Goal: Task Accomplishment & Management: Use online tool/utility

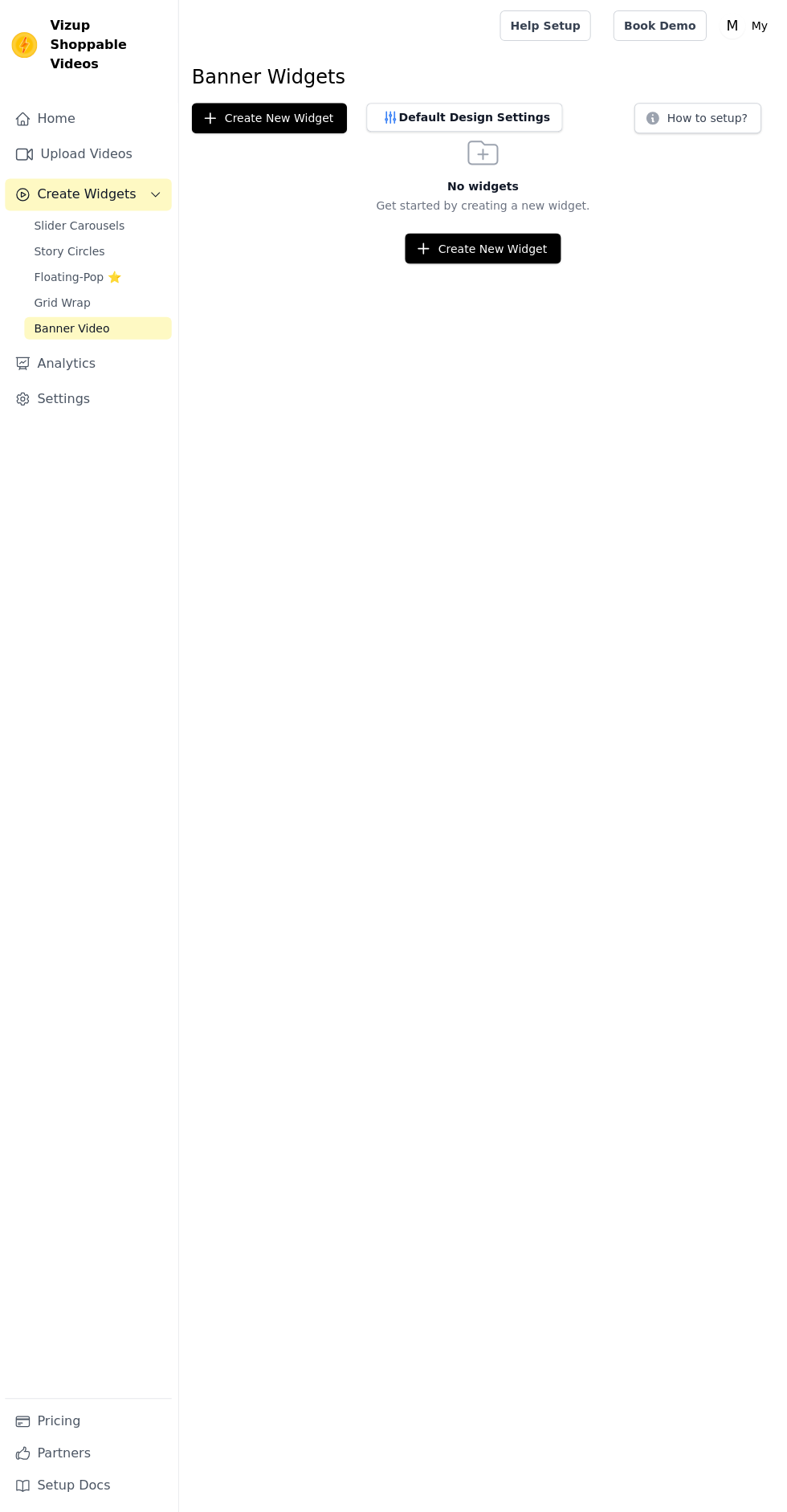
click at [111, 217] on span "Slider Carousels" at bounding box center [81, 225] width 91 height 16
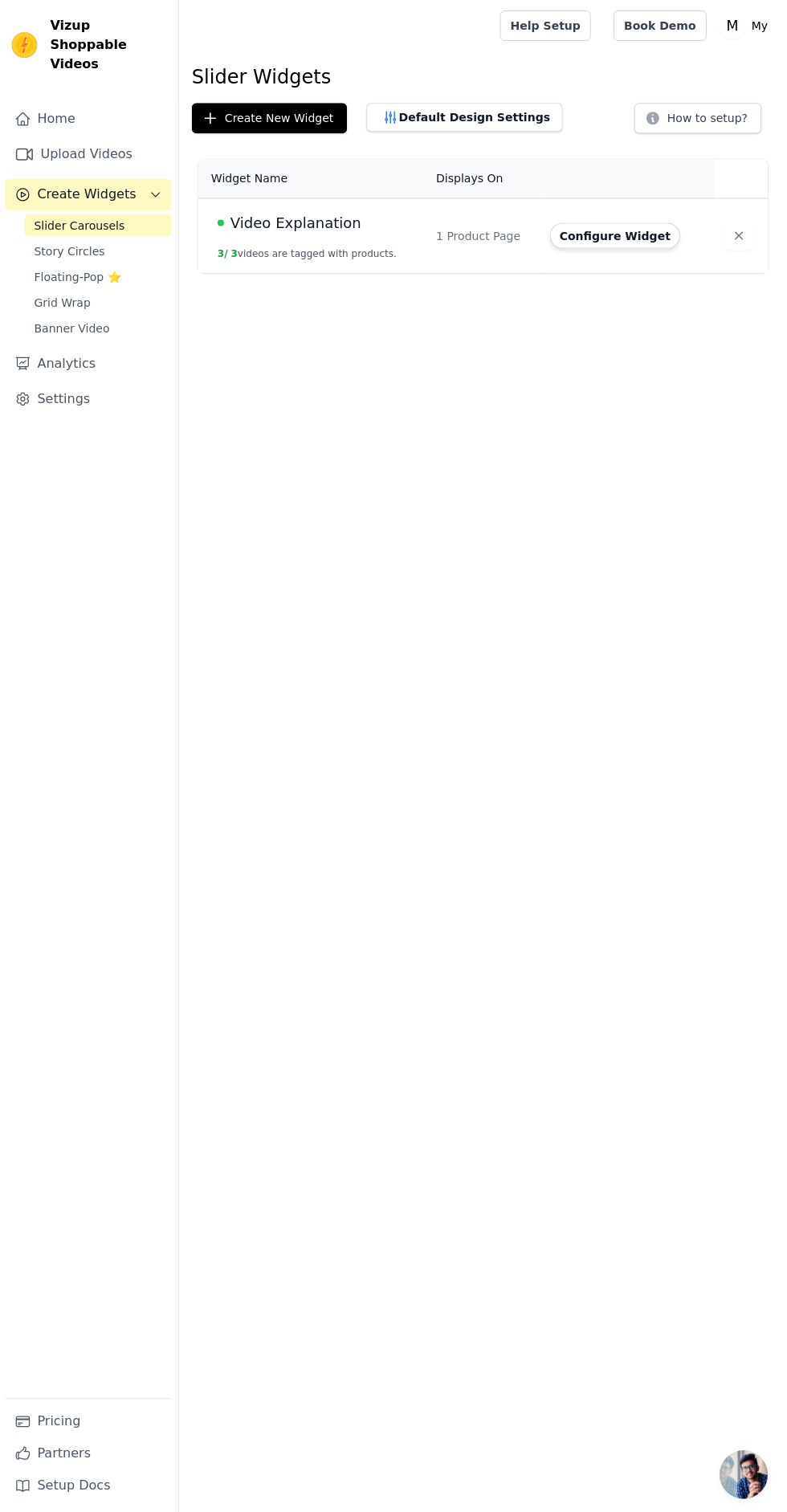
click at [627, 231] on button "Configure Widget" at bounding box center [615, 234] width 130 height 26
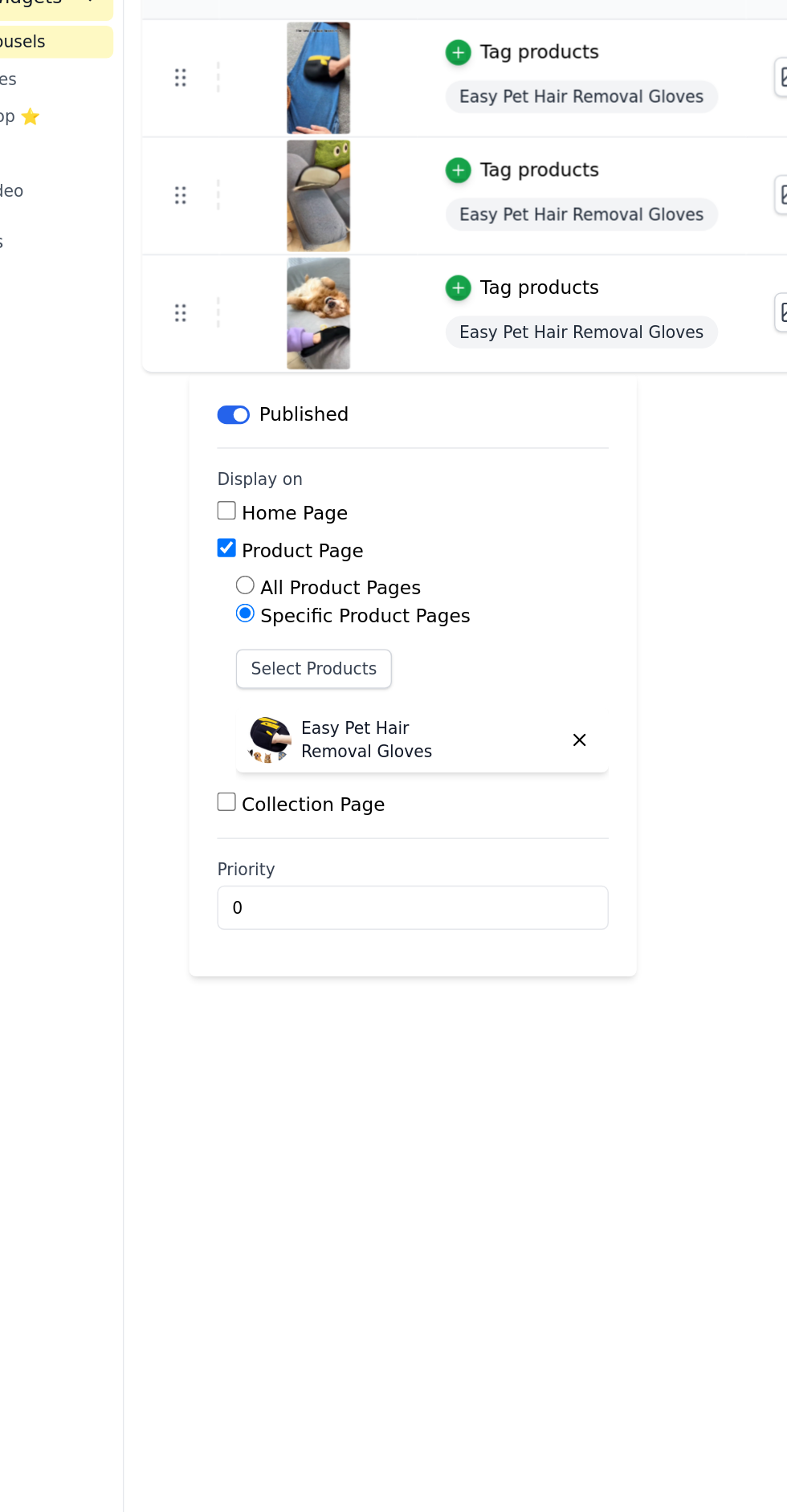
click at [251, 548] on input "Home Page" at bounding box center [251, 548] width 13 height 13
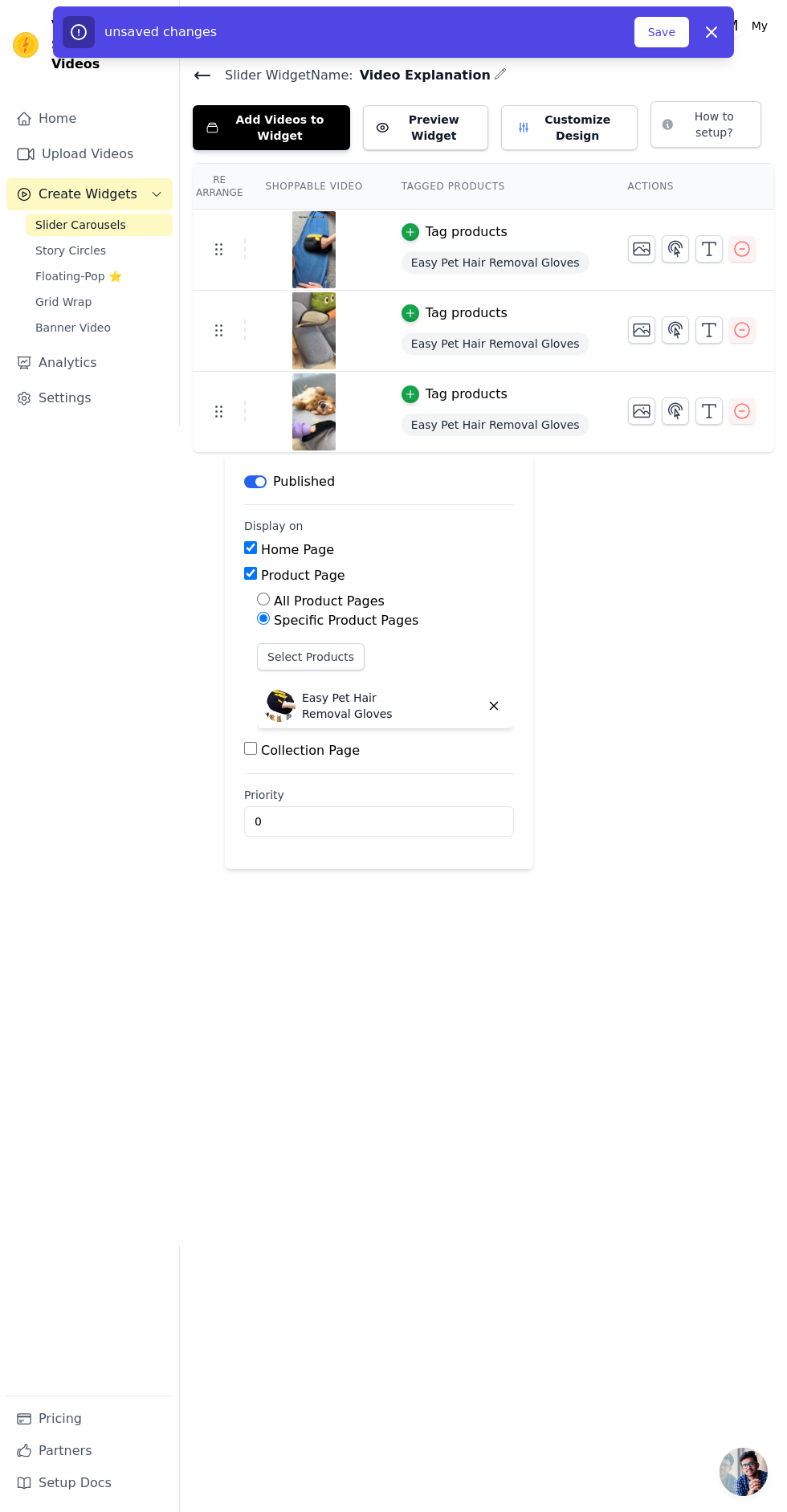
click at [667, 25] on button "Save" at bounding box center [662, 32] width 55 height 30
click at [675, 25] on button "Save" at bounding box center [662, 32] width 55 height 30
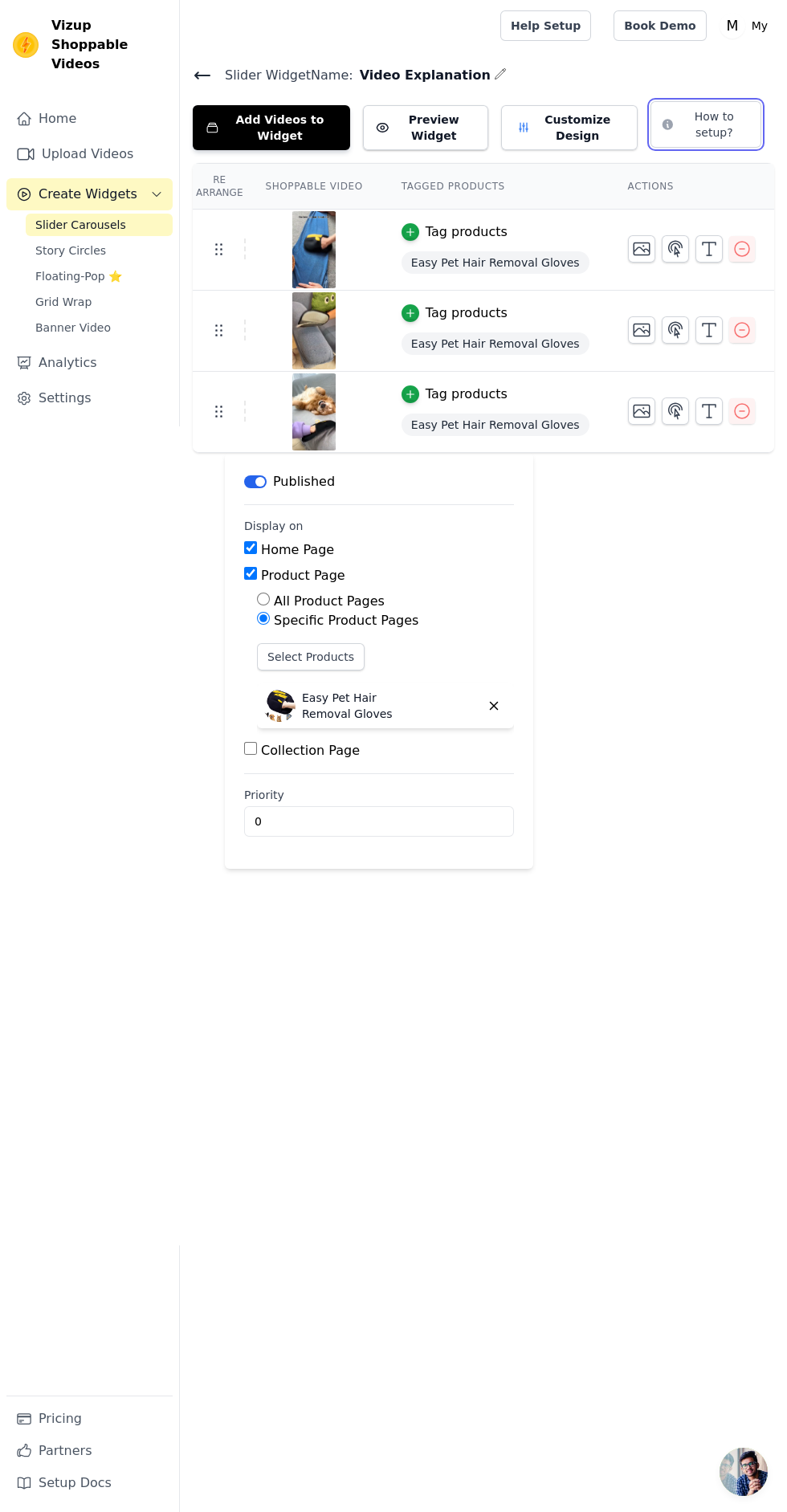
click at [728, 134] on button "How to setup?" at bounding box center [706, 124] width 111 height 47
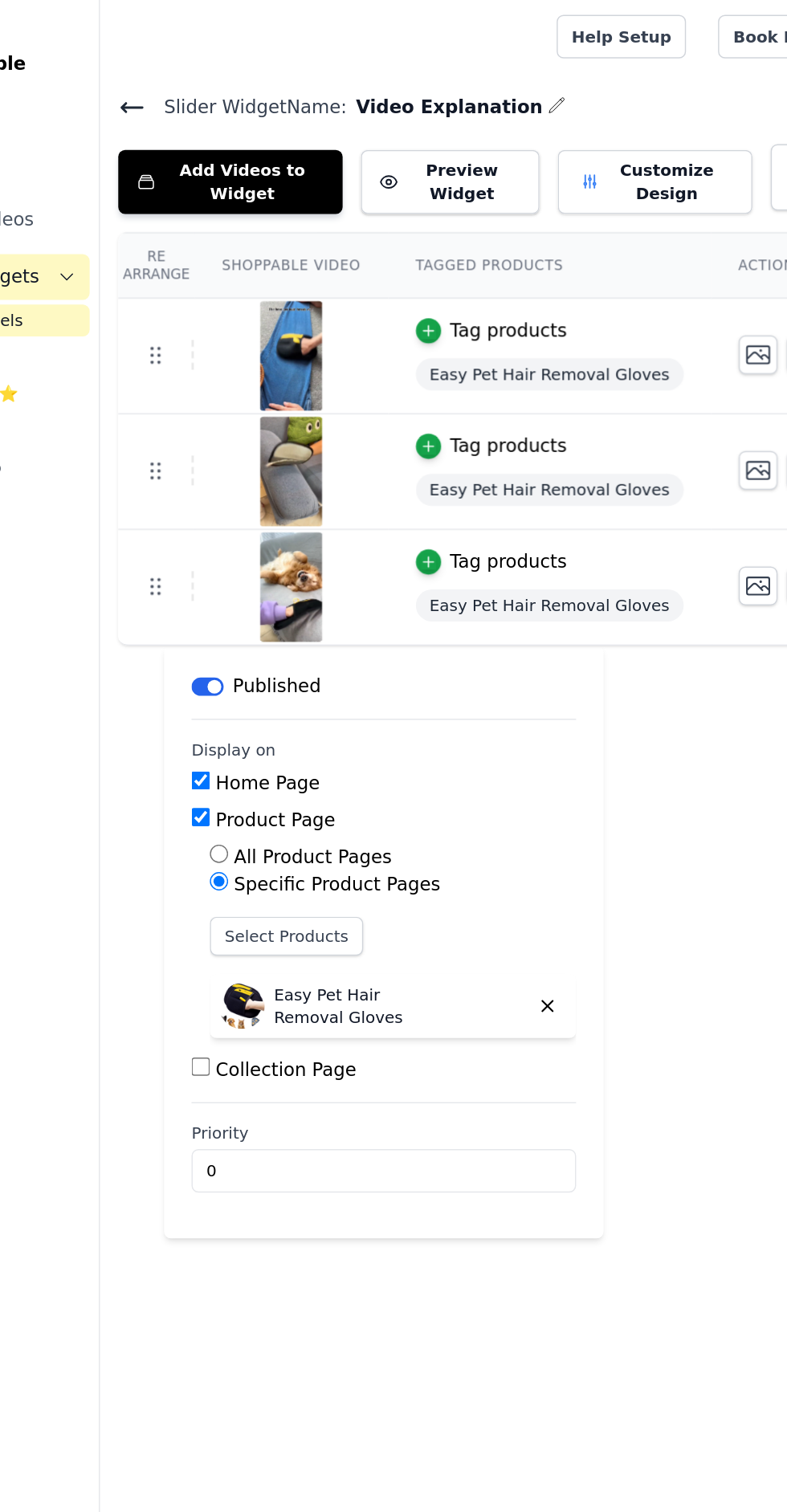
click at [251, 547] on input "Home Page" at bounding box center [251, 548] width 13 height 13
checkbox input "false"
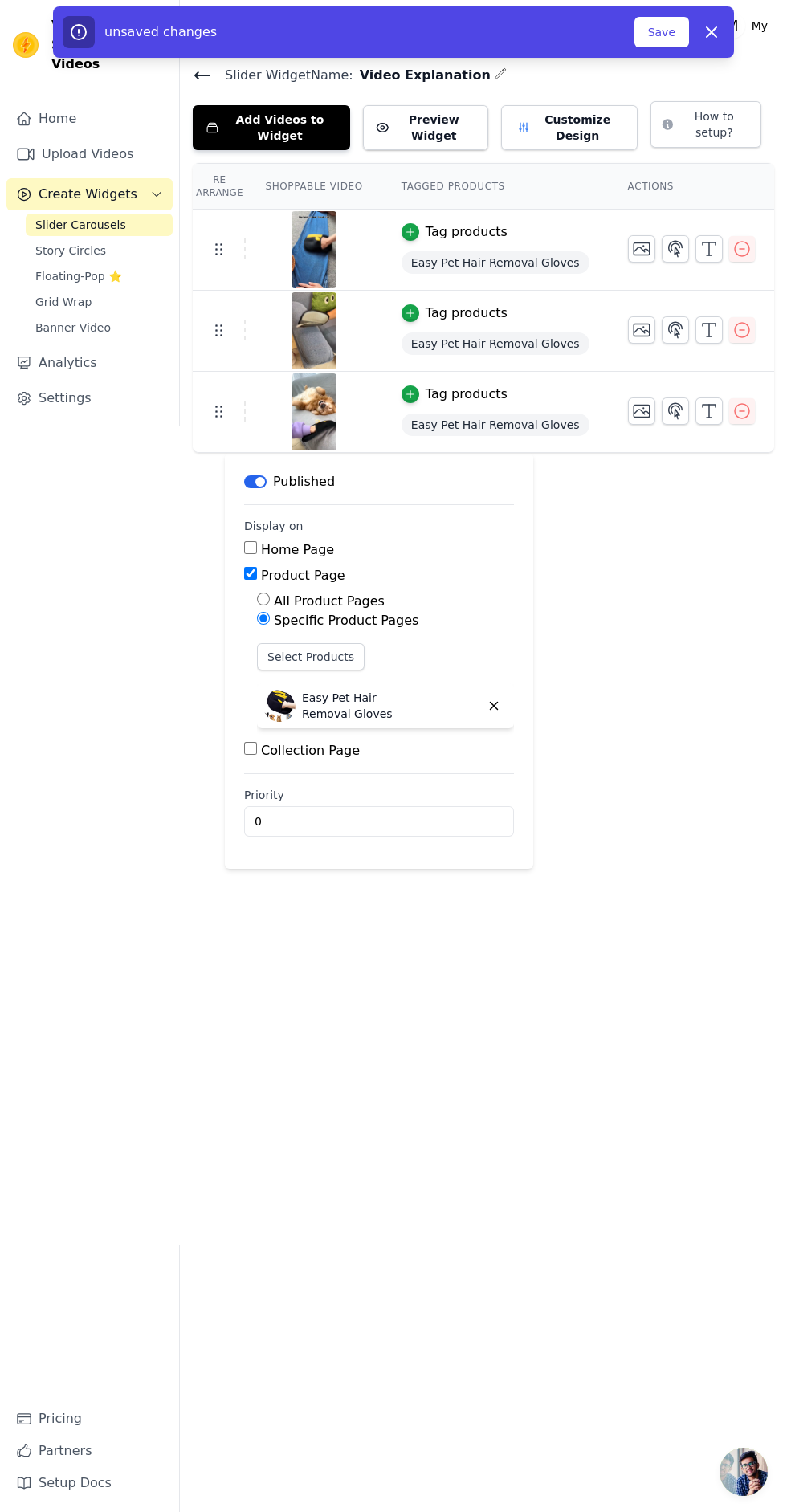
click at [671, 25] on button "Save" at bounding box center [662, 32] width 55 height 30
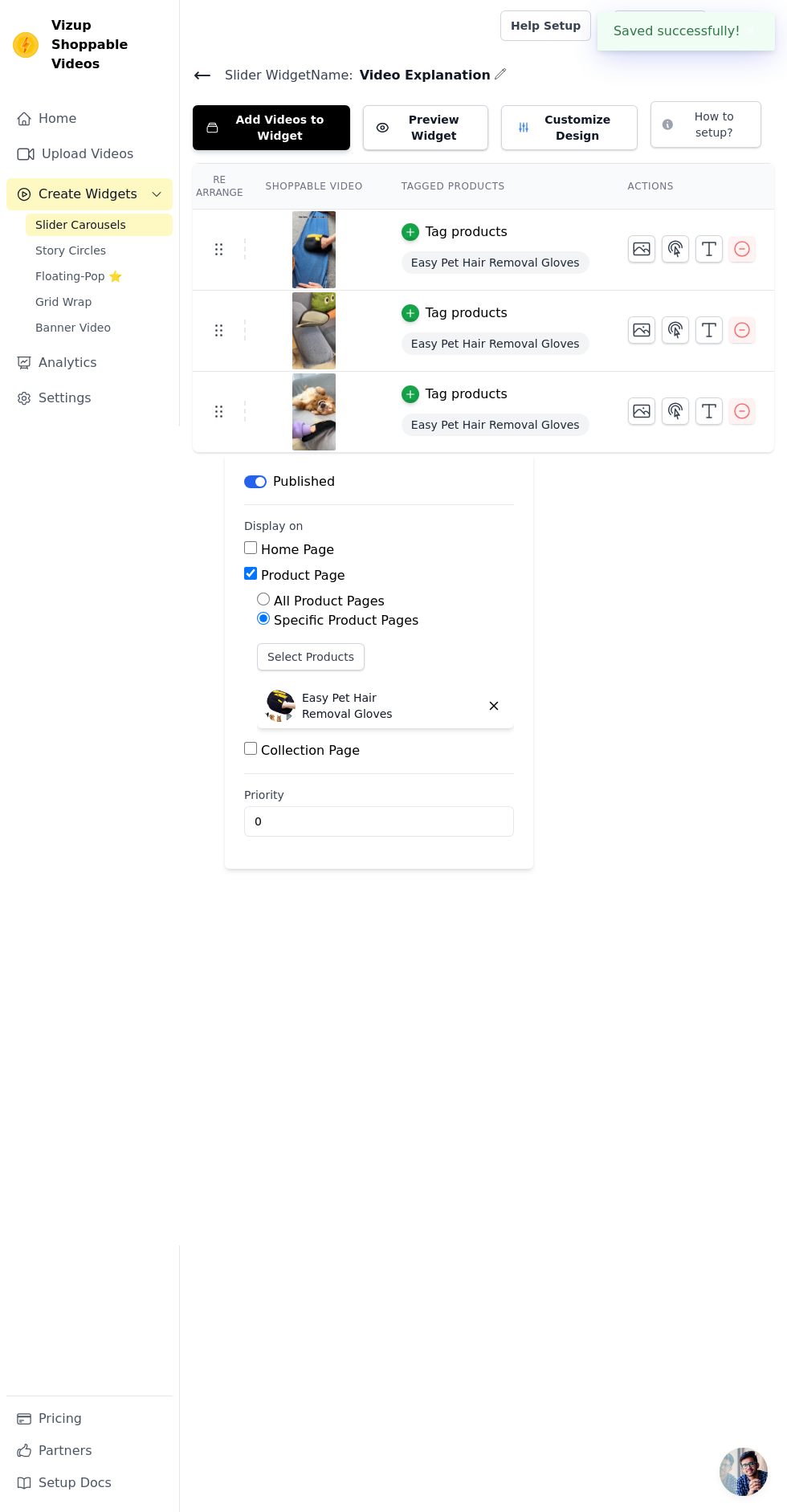
click at [661, 31] on link "Book Demo" at bounding box center [660, 26] width 92 height 30
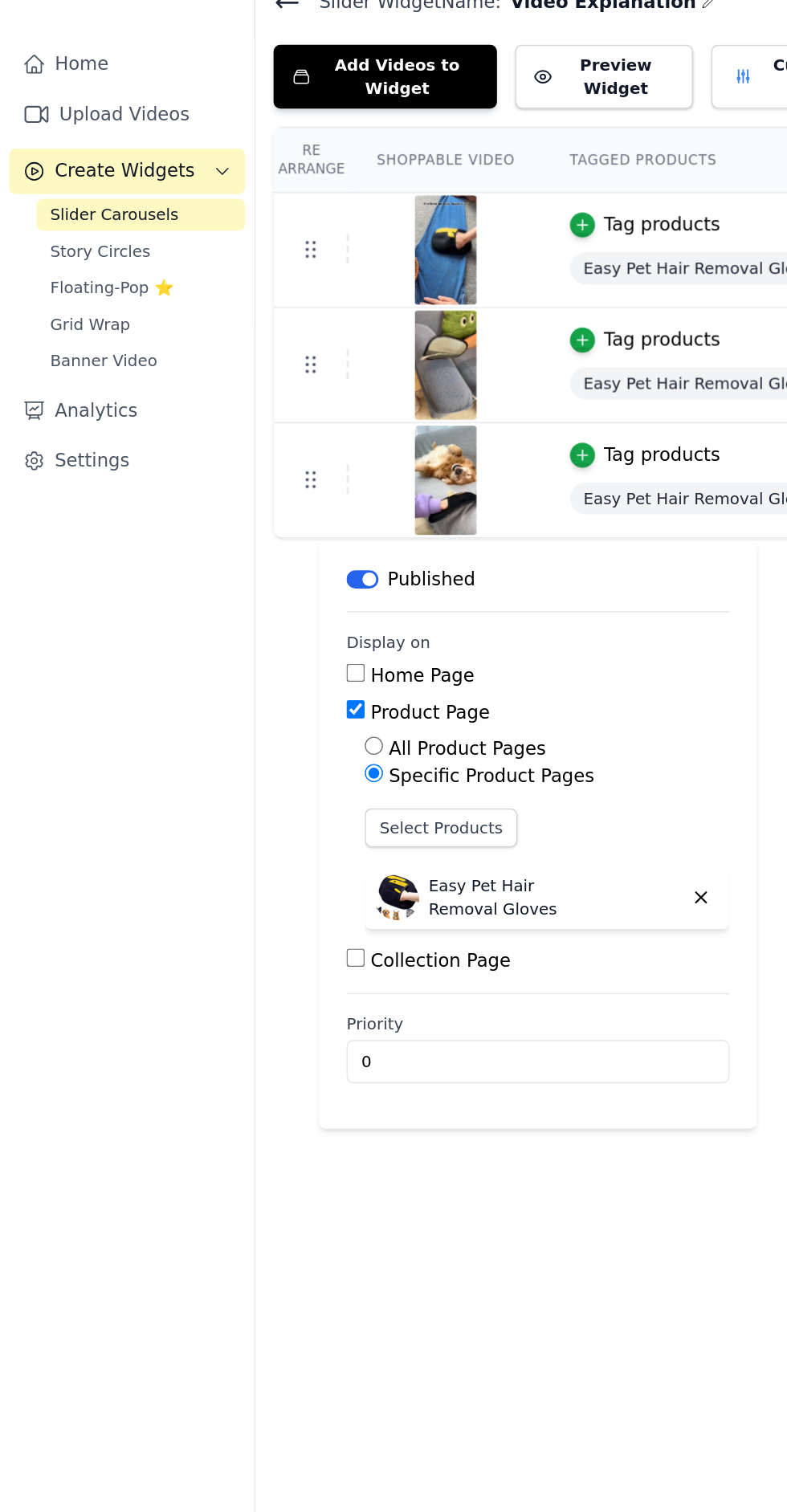
click at [101, 319] on span "Banner Video" at bounding box center [73, 327] width 75 height 16
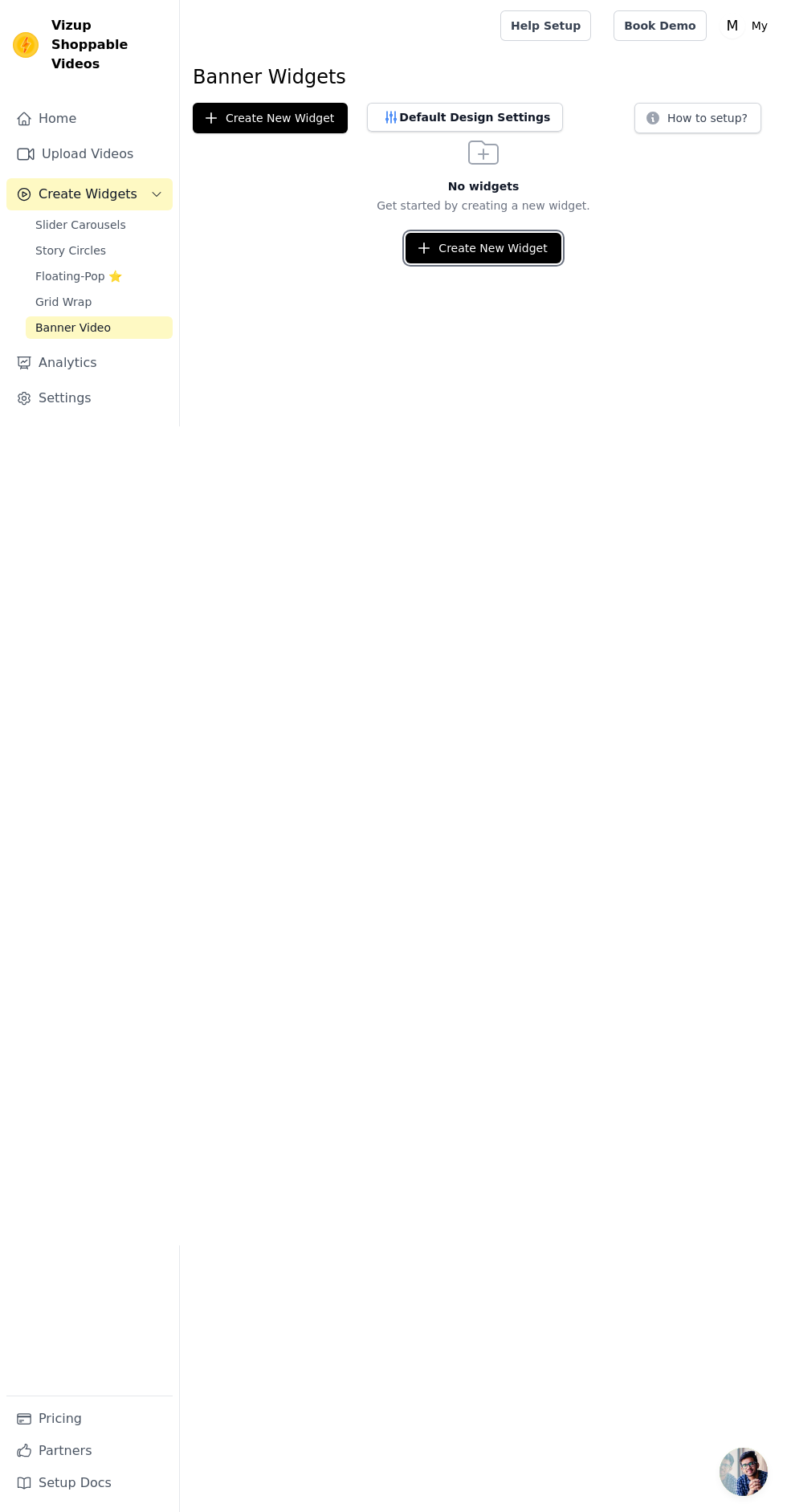
click at [500, 245] on button "Create New Widget" at bounding box center [482, 248] width 155 height 30
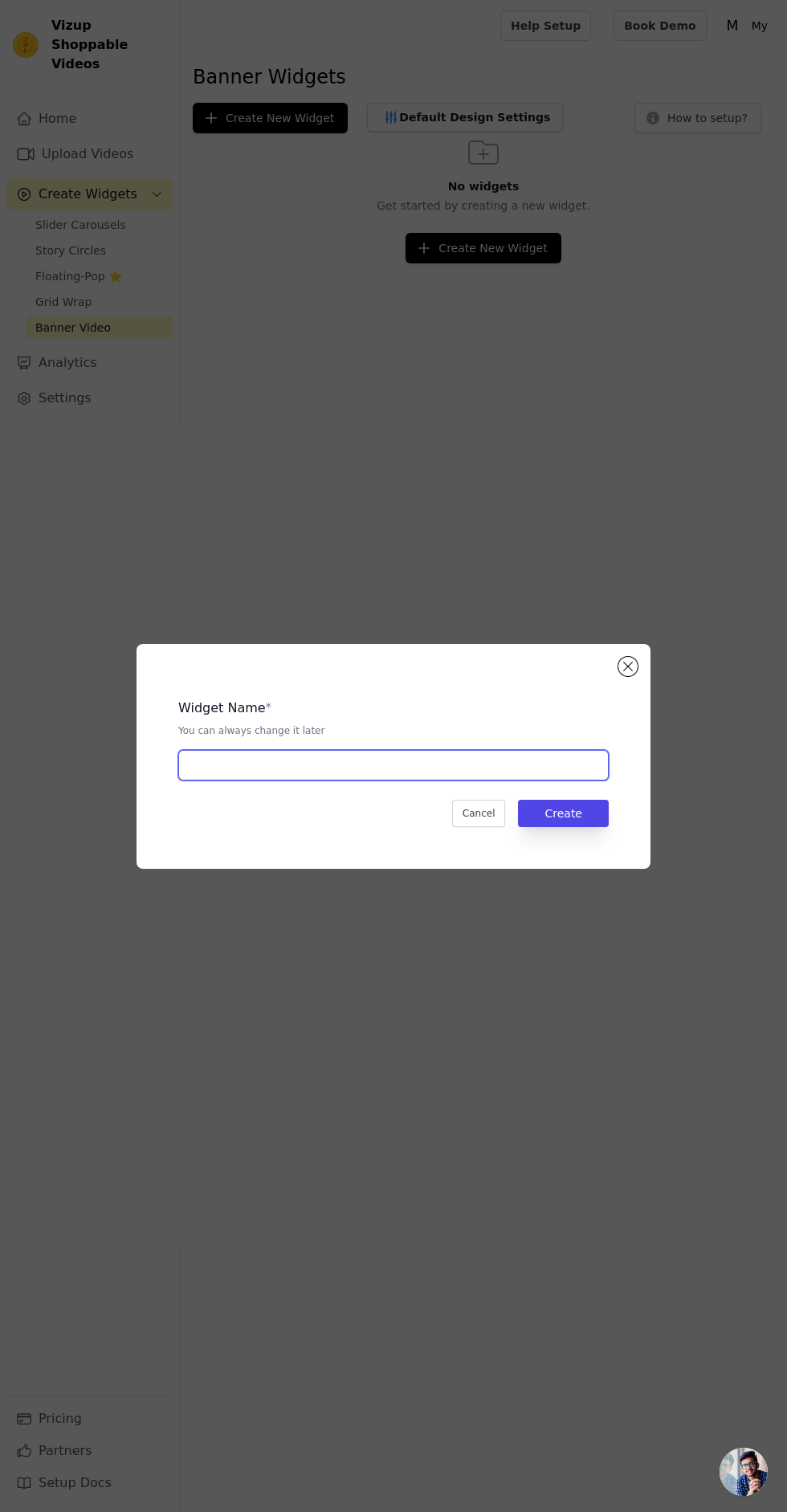
click at [565, 780] on input "text" at bounding box center [393, 765] width 430 height 30
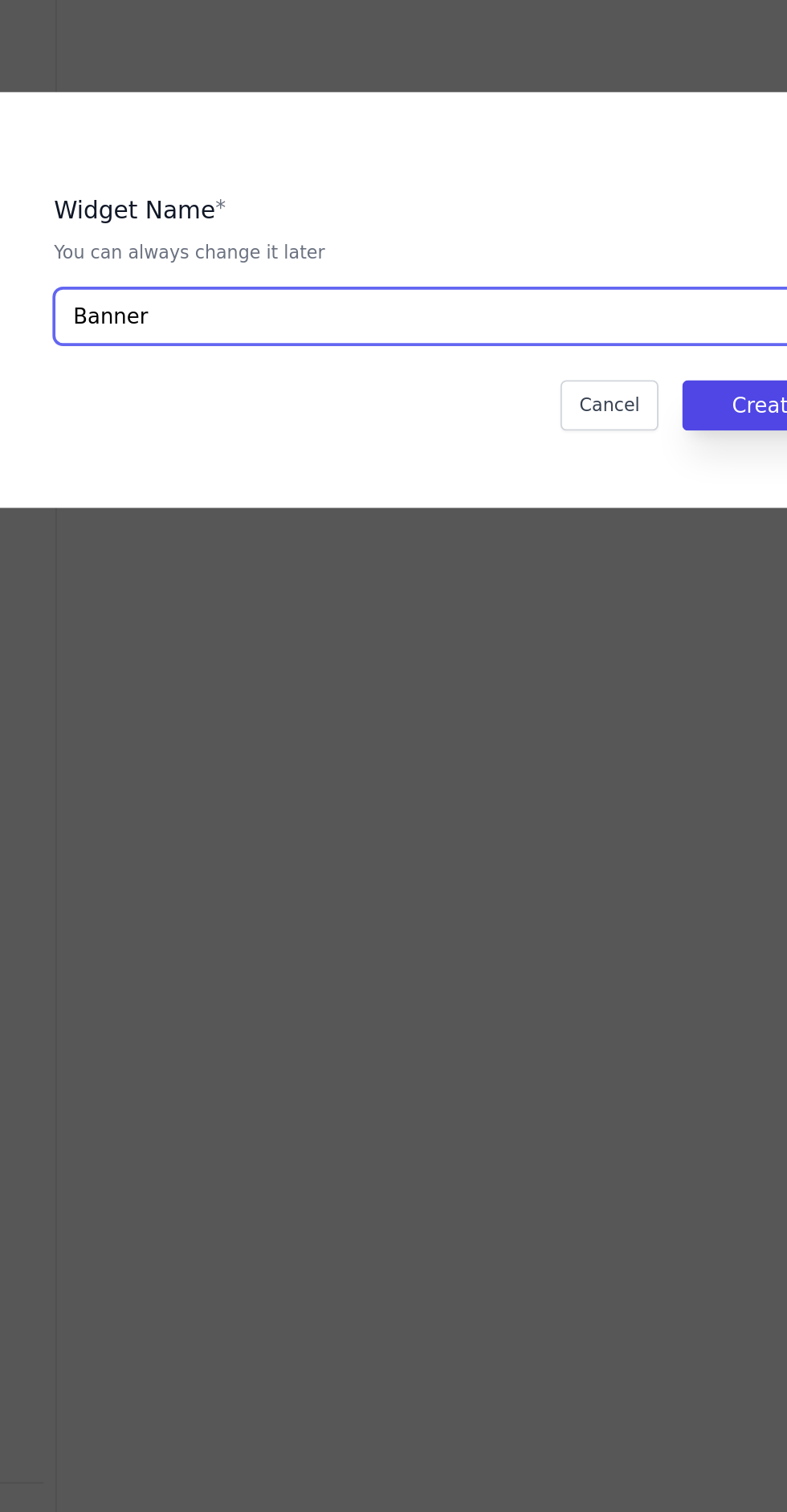
type input "Banner"
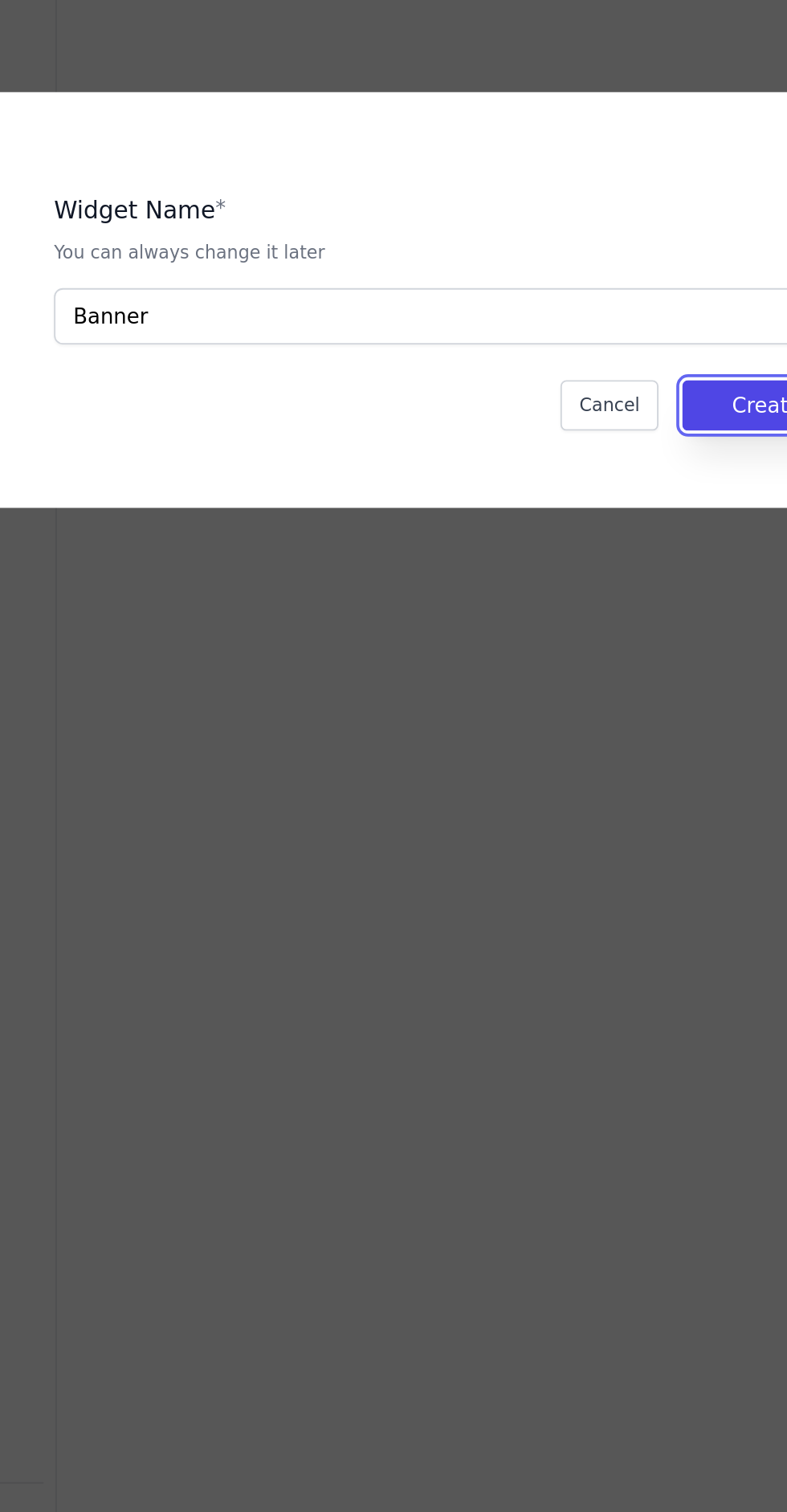
click at [553, 827] on button "Create" at bounding box center [563, 813] width 91 height 27
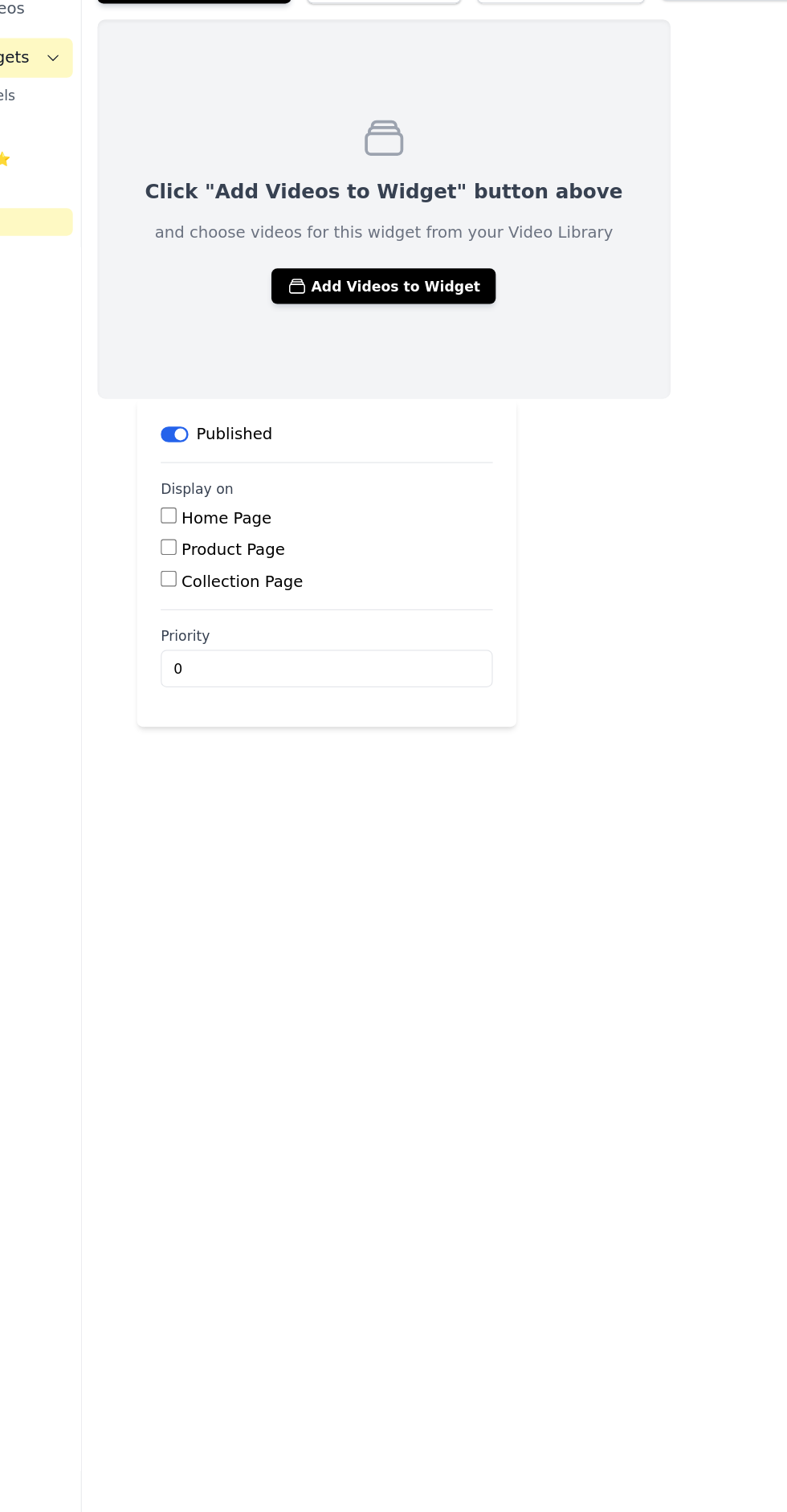
click at [423, 387] on button "Add Videos to Widget" at bounding box center [426, 380] width 182 height 29
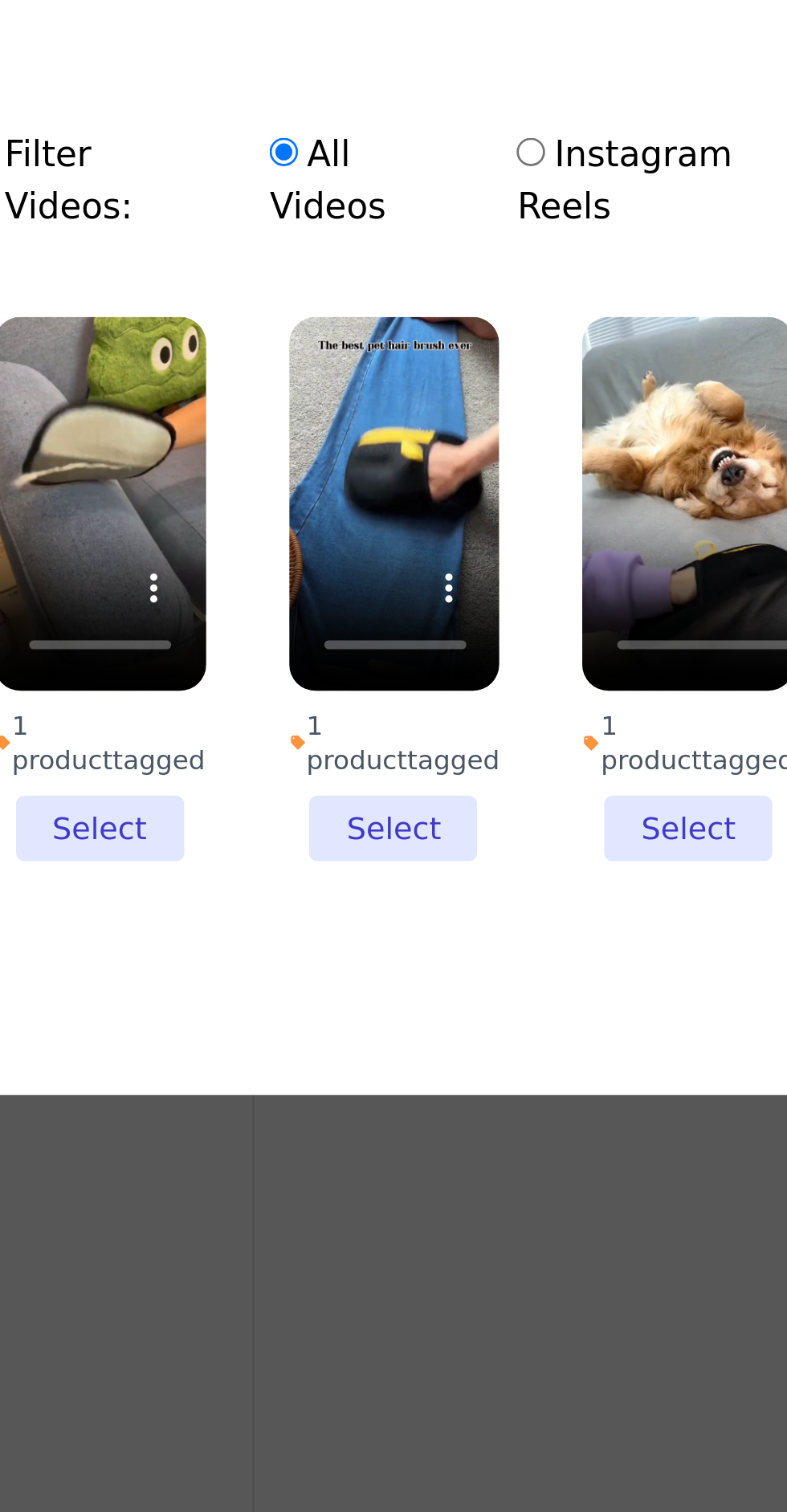
click at [237, 871] on li "1 product tagged Select" at bounding box center [232, 771] width 78 height 201
click at [0, 0] on input "1 product tagged Select" at bounding box center [0, 0] width 0 height 0
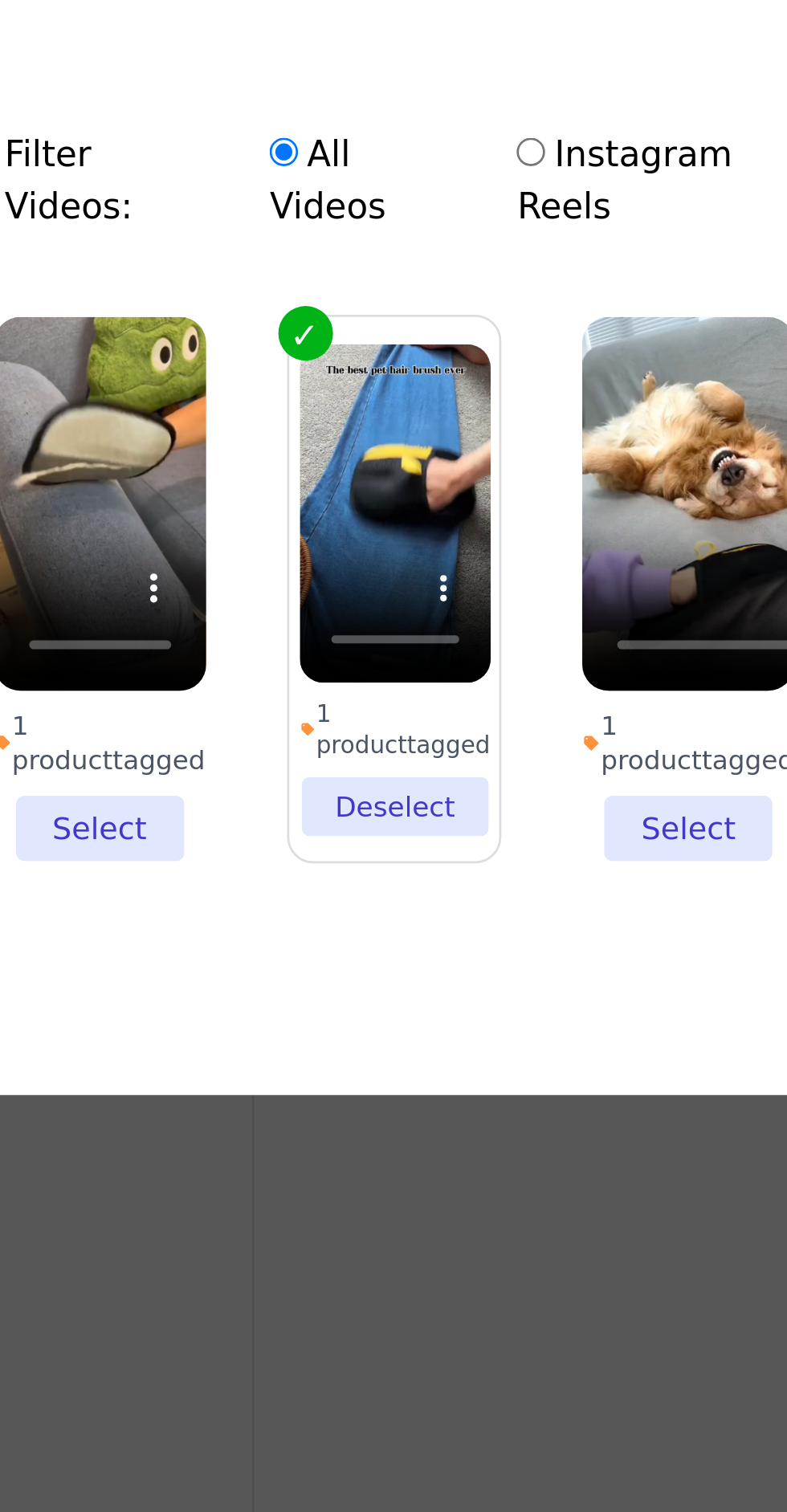
click at [323, 871] on li "1 product tagged Select" at bounding box center [339, 771] width 78 height 201
click at [0, 0] on input "1 product tagged Select" at bounding box center [0, 0] width 0 height 0
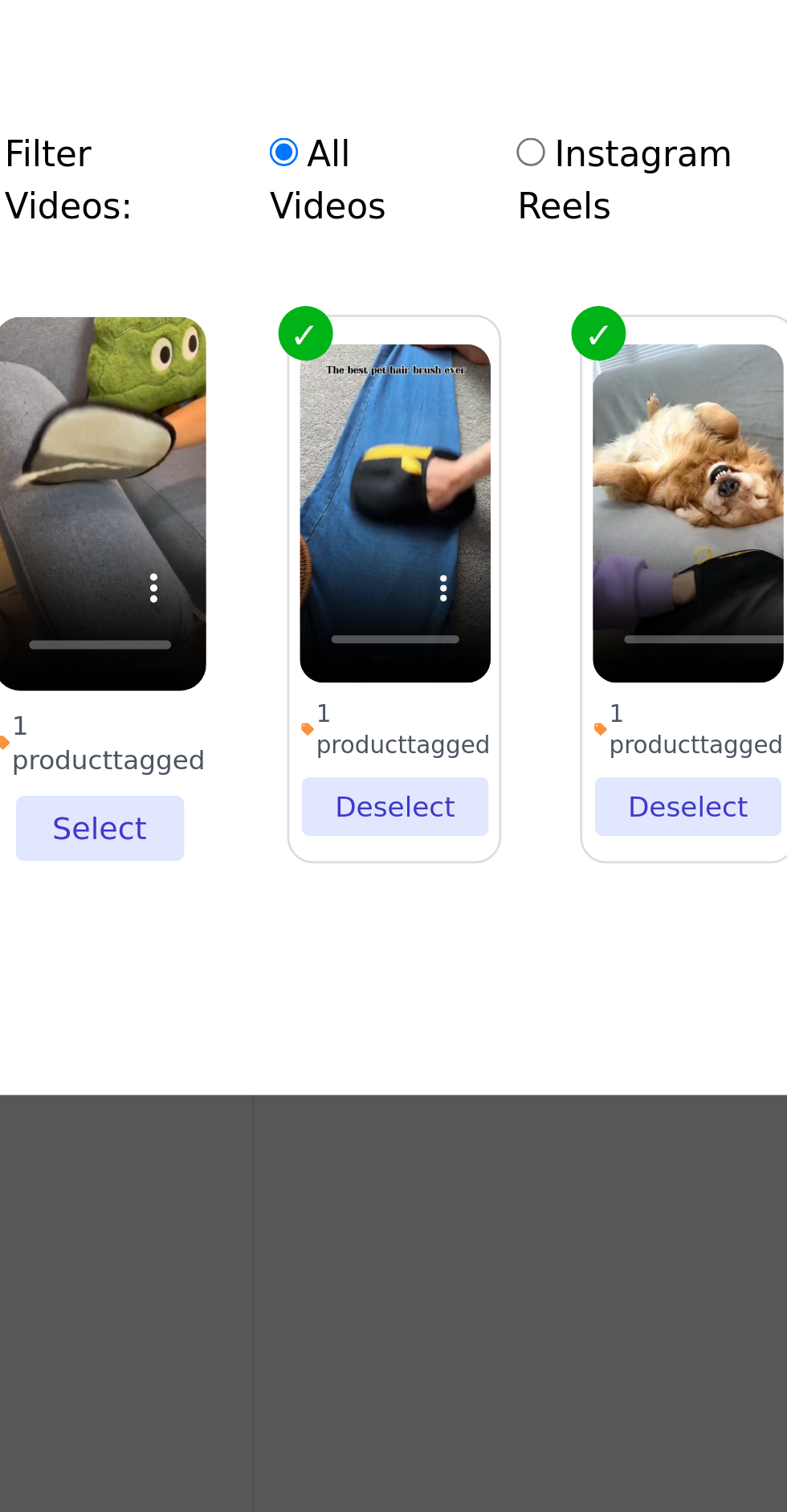
click at [127, 871] on li "1 product tagged Select" at bounding box center [123, 771] width 78 height 201
click at [0, 0] on input "1 product tagged Select" at bounding box center [0, 0] width 0 height 0
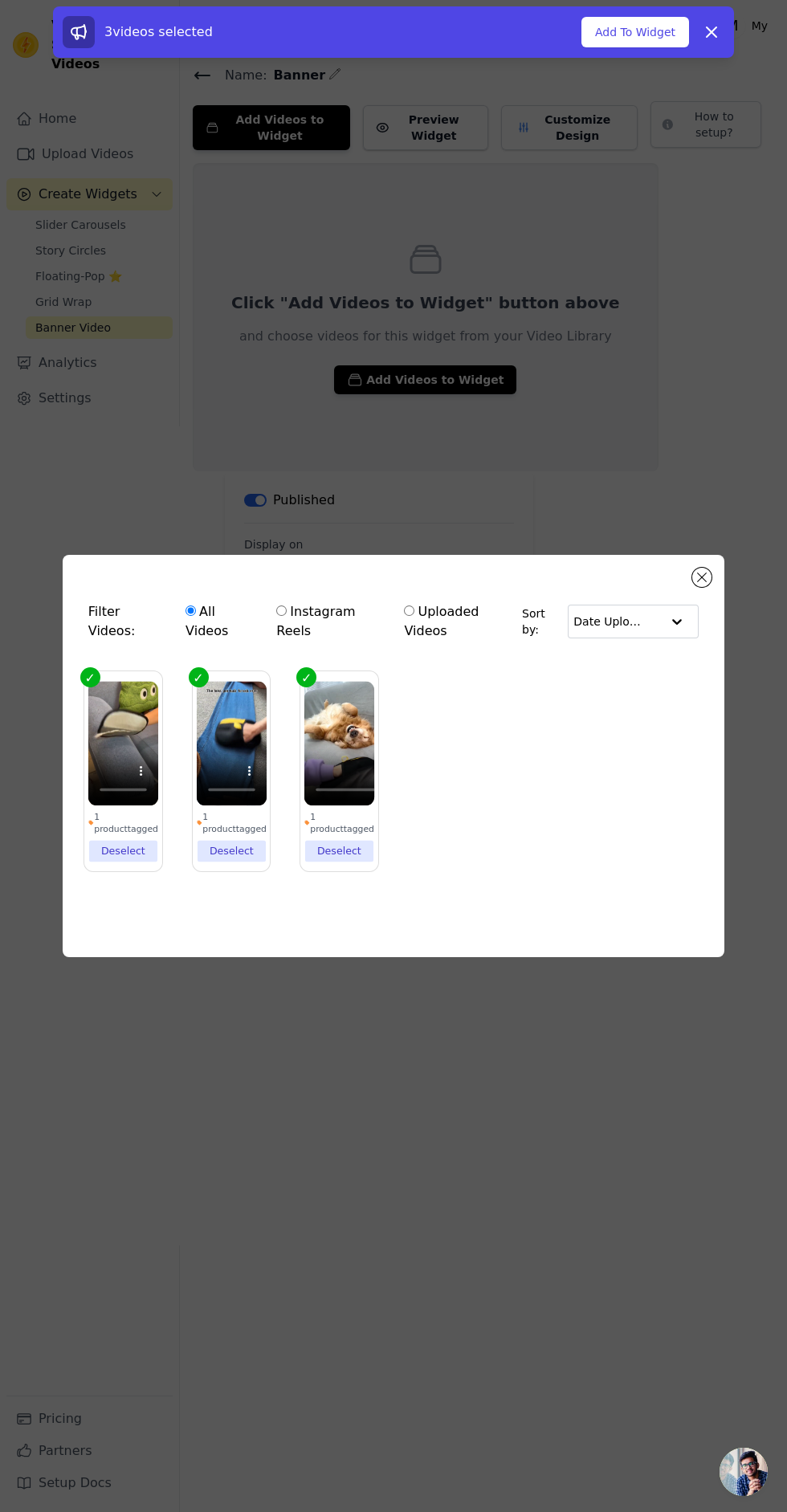
click at [652, 16] on div "3 videos selected Add To Widget Dismiss" at bounding box center [394, 32] width 662 height 32
click at [643, 34] on button "Add To Widget" at bounding box center [636, 32] width 108 height 30
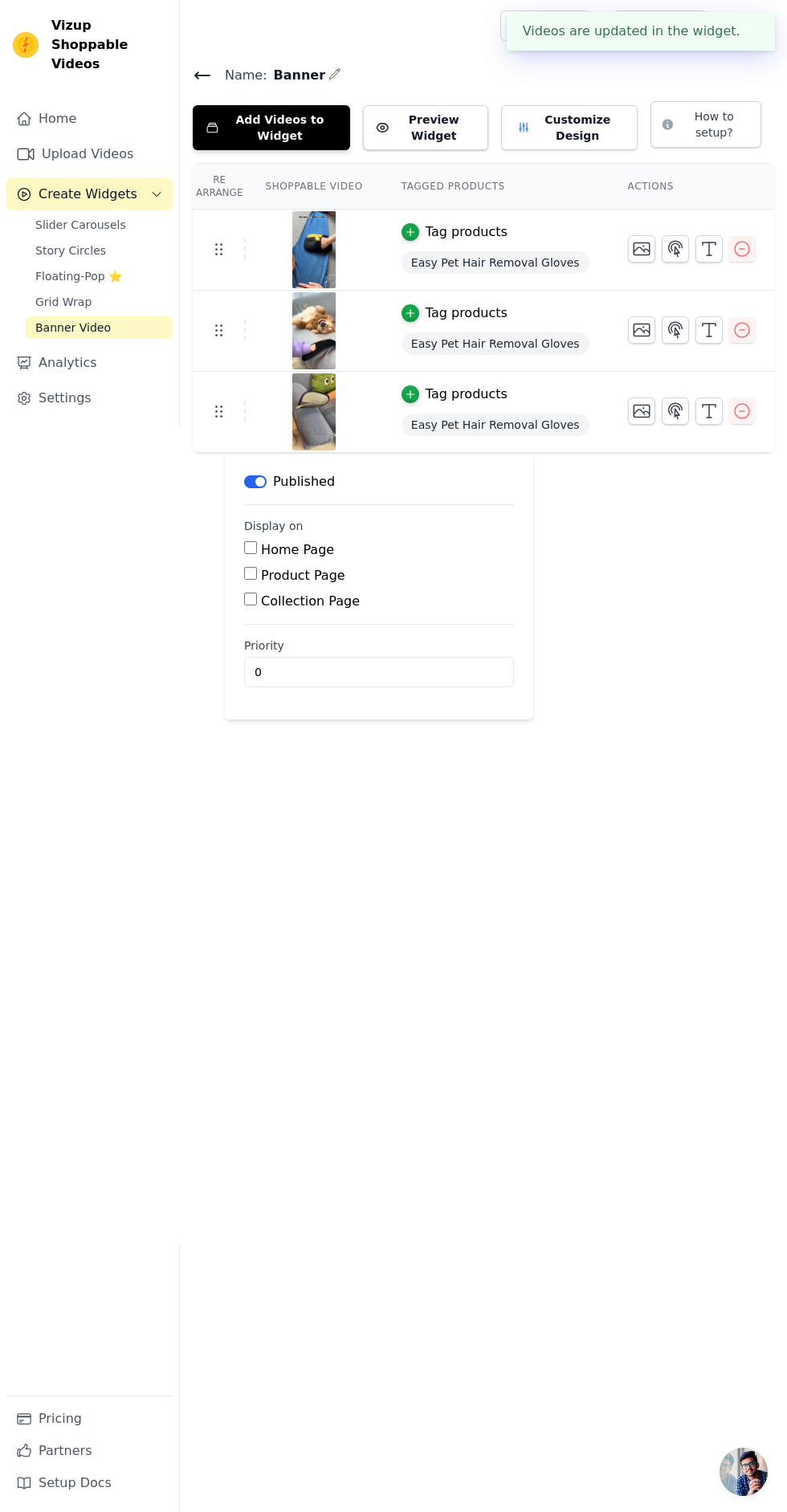
click at [251, 548] on input "Home Page" at bounding box center [251, 548] width 13 height 13
checkbox input "true"
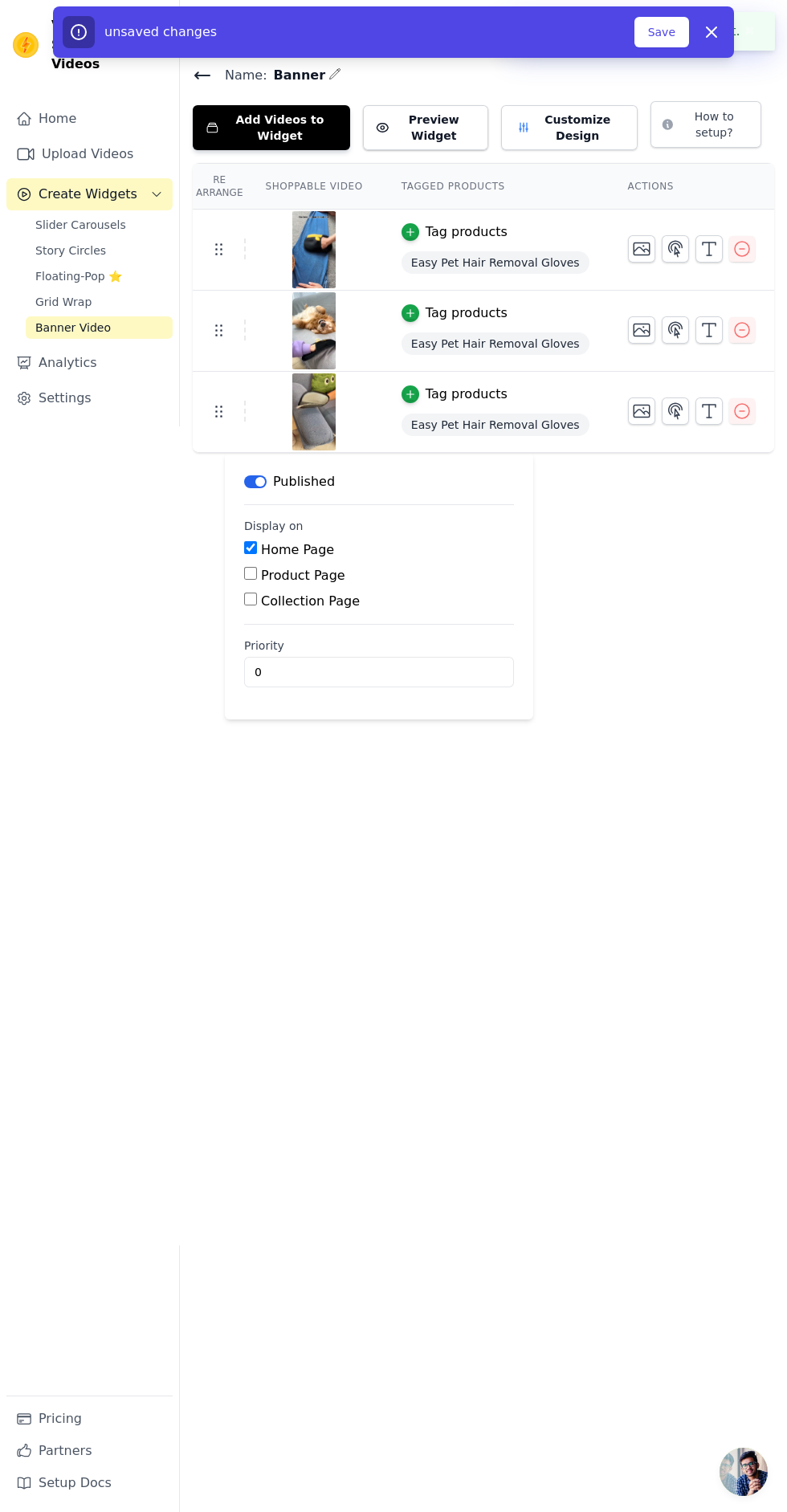
click at [655, 34] on button "Save" at bounding box center [662, 32] width 55 height 30
